Goal: Check status: Check status

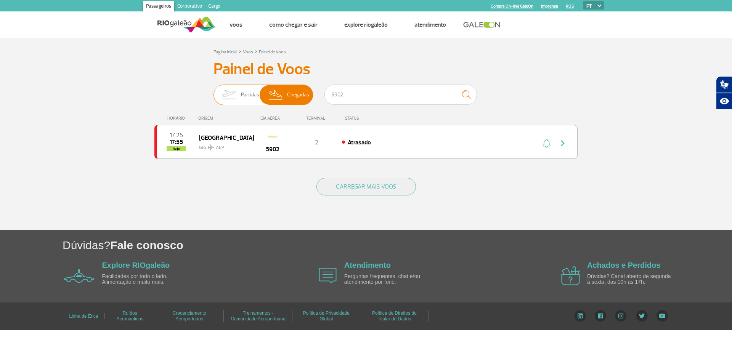
drag, startPoint x: 250, startPoint y: 96, endPoint x: 271, endPoint y: 95, distance: 20.6
click at [250, 96] on span "Partidas" at bounding box center [250, 95] width 18 height 20
click at [214, 91] on input "Partidas Chegadas" at bounding box center [214, 91] width 0 height 0
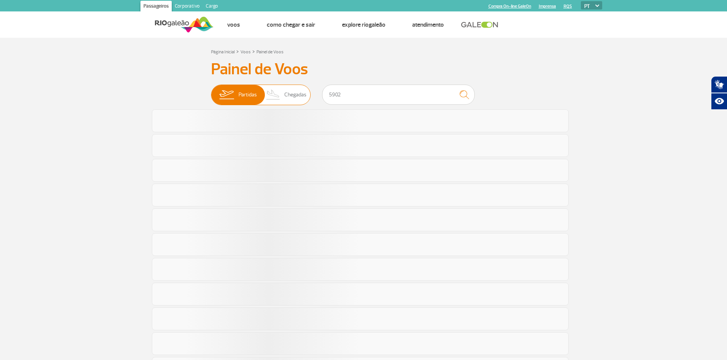
click at [288, 96] on span "Chegadas" at bounding box center [295, 95] width 22 height 20
click at [211, 91] on input "Partidas Chegadas" at bounding box center [211, 91] width 0 height 0
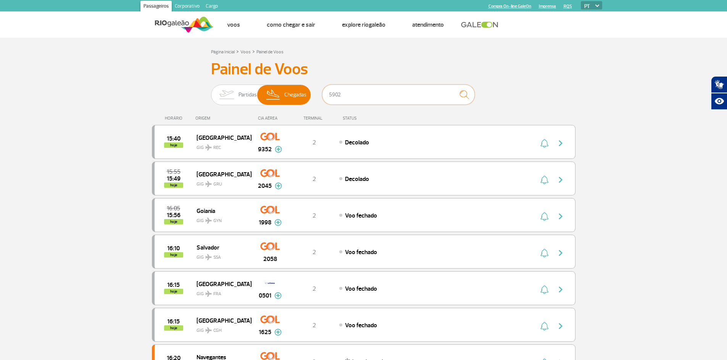
click at [334, 96] on input "5902" at bounding box center [398, 95] width 153 height 20
click at [335, 96] on input "5902" at bounding box center [398, 95] width 153 height 20
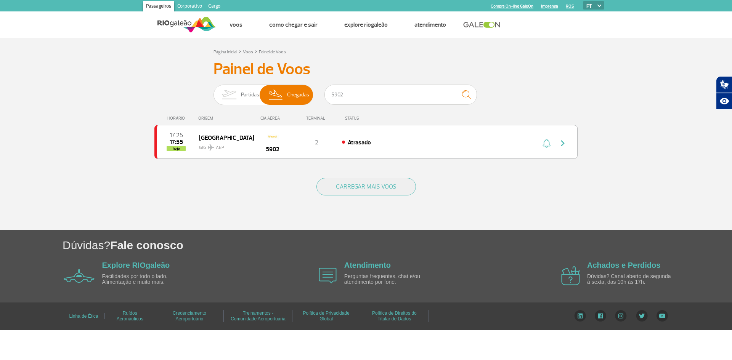
click at [399, 82] on div "Painel de Voos Partidas Chegadas 5902 17:25 17:55 hoje [GEOGRAPHIC_DATA] AEP GI…" at bounding box center [365, 114] width 423 height 109
click at [367, 89] on input "5902" at bounding box center [401, 95] width 153 height 20
click at [357, 86] on input "763" at bounding box center [401, 95] width 153 height 20
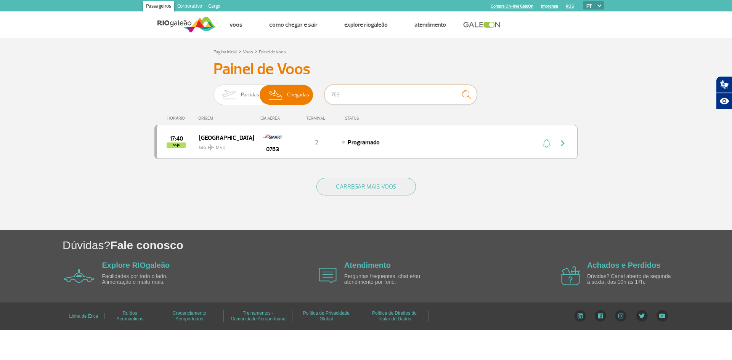
click at [357, 86] on input "763" at bounding box center [401, 95] width 153 height 20
type input "763"
